Goal: Information Seeking & Learning: Learn about a topic

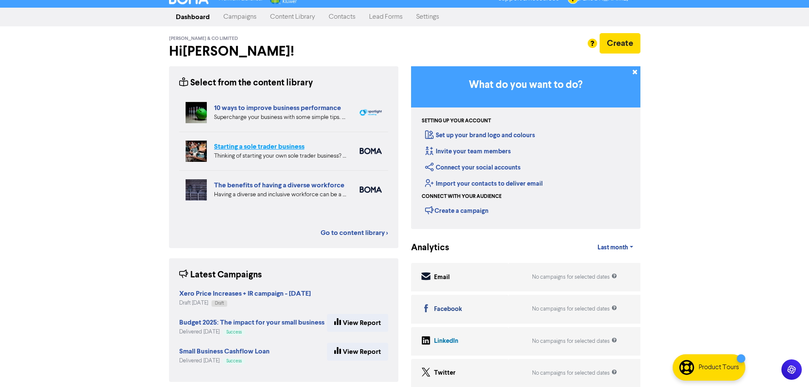
scroll to position [15, 0]
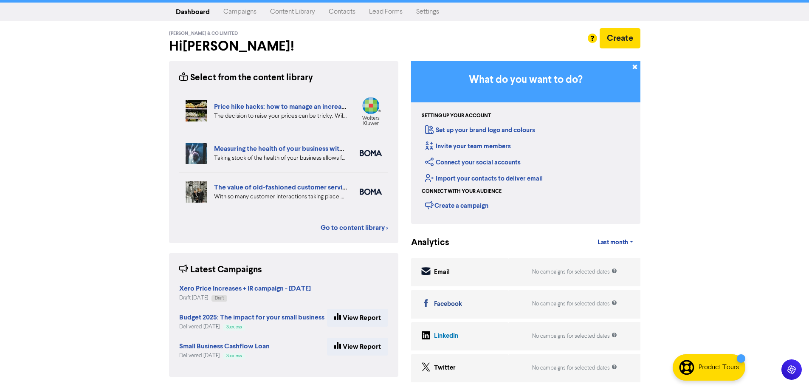
click at [297, 16] on link "Content Library" at bounding box center [292, 11] width 59 height 17
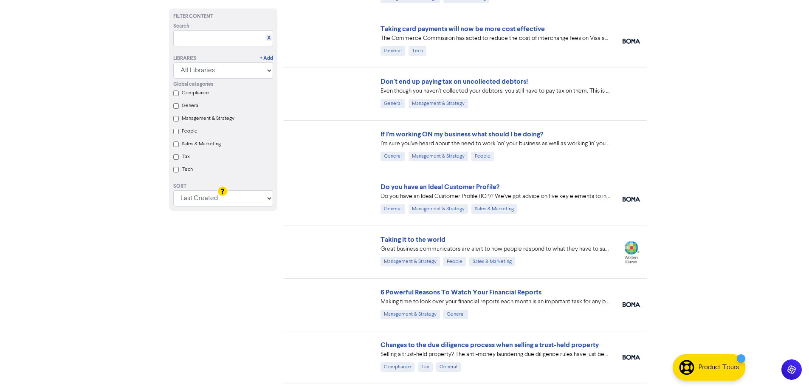
scroll to position [1987, 0]
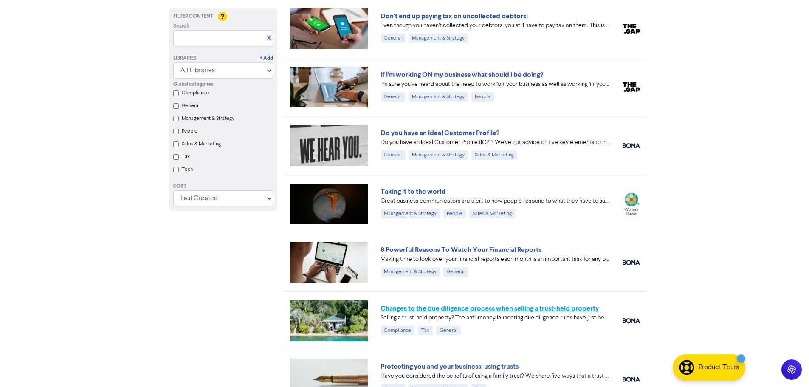
click at [428, 310] on link "Changes to the due diligence process when selling a trust-held property" at bounding box center [490, 308] width 218 height 8
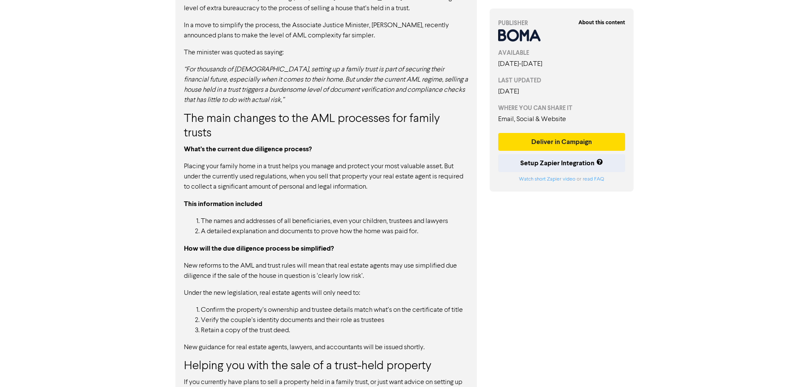
scroll to position [579, 0]
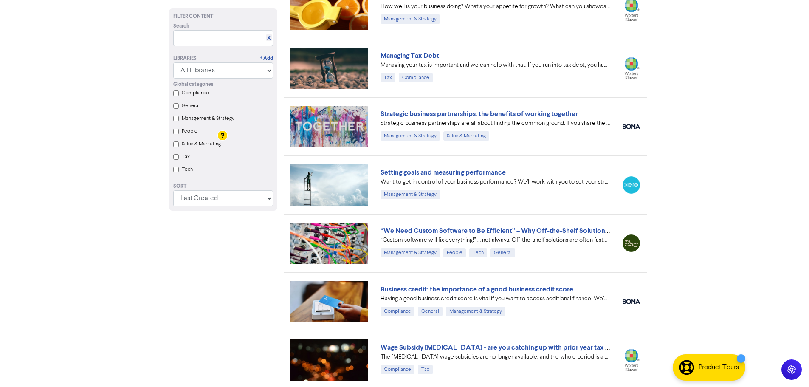
scroll to position [5512, 0]
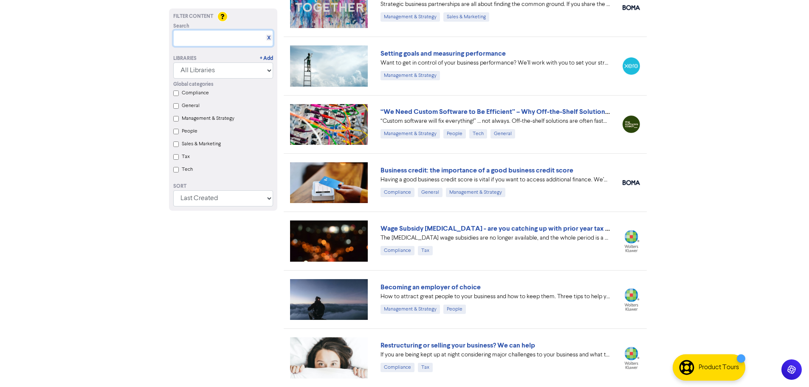
click at [186, 31] on input "text" at bounding box center [223, 38] width 100 height 16
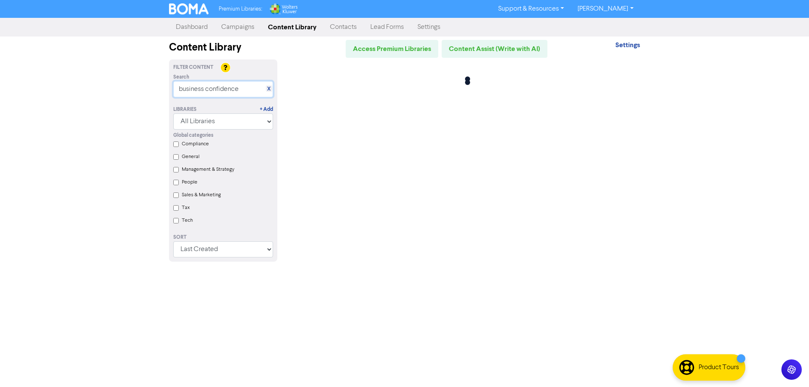
scroll to position [0, 0]
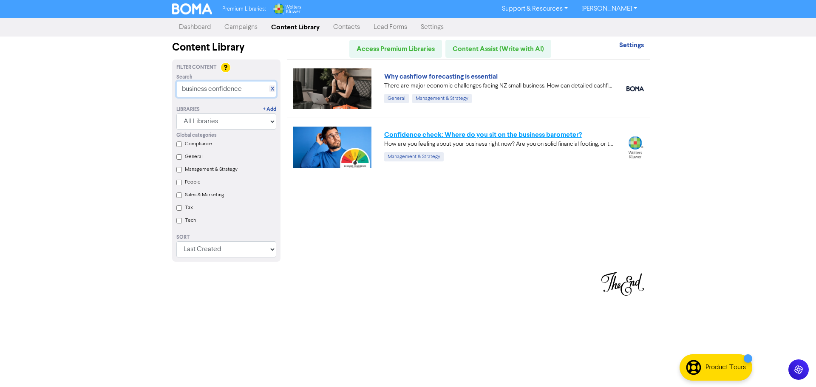
type input "business confidence"
click at [438, 137] on link "Confidence check: Where do you sit on the business barometer?" at bounding box center [483, 134] width 198 height 8
